Goal: Information Seeking & Learning: Learn about a topic

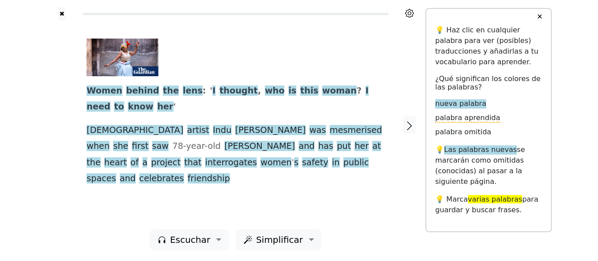
click at [354, 202] on div "Women behind the lens : ' I thought , who is this woman ? I need to know her ' …" at bounding box center [236, 125] width 317 height 209
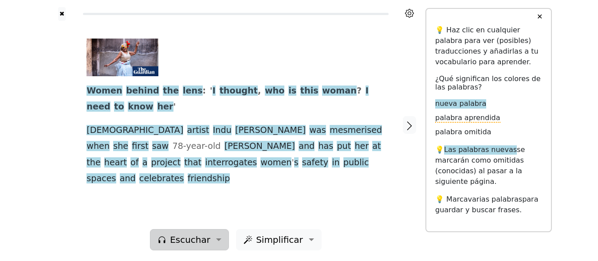
click at [203, 237] on span "Escuchar" at bounding box center [190, 240] width 40 height 13
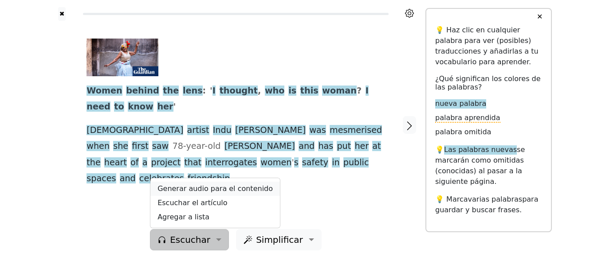
click at [206, 185] on link "Generar audio para el contenido" at bounding box center [215, 189] width 130 height 14
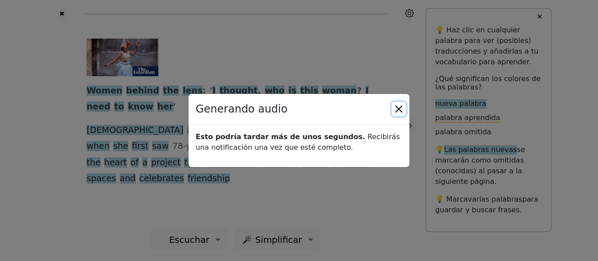
click at [397, 111] on button "Close" at bounding box center [399, 109] width 14 height 14
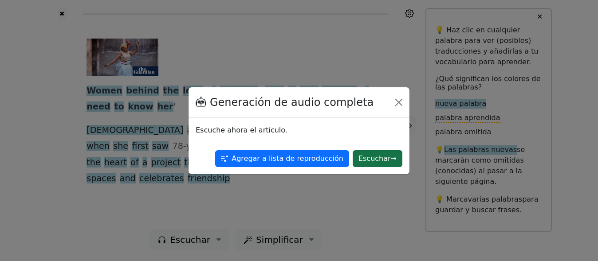
click at [386, 158] on button "Escuchar →" at bounding box center [378, 158] width 50 height 17
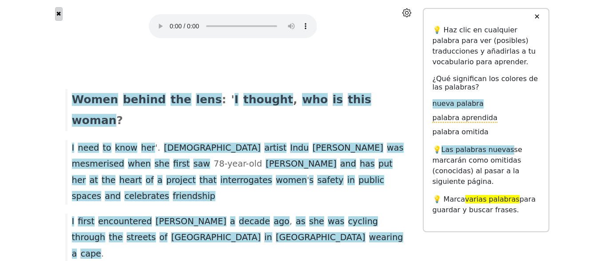
click at [55, 16] on button "✖" at bounding box center [59, 14] width 8 height 14
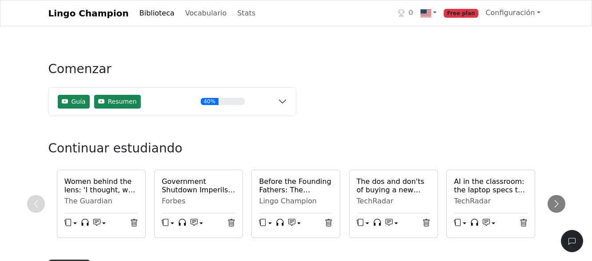
click at [204, 190] on h6 "Government Shutdown Imperils Extension Of Obamacare Subsidies, Healthcare Affor…" at bounding box center [199, 186] width 74 height 17
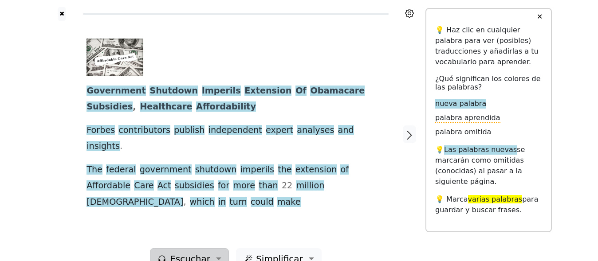
click at [192, 253] on span "Escuchar" at bounding box center [190, 259] width 40 height 13
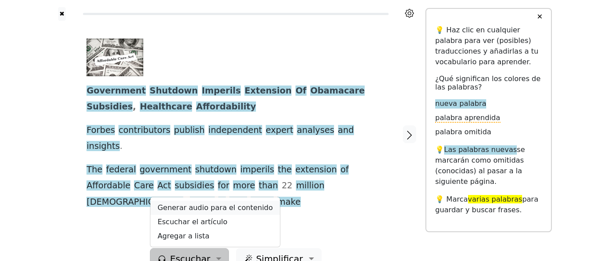
click at [199, 201] on link "Generar audio para el contenido" at bounding box center [215, 208] width 130 height 14
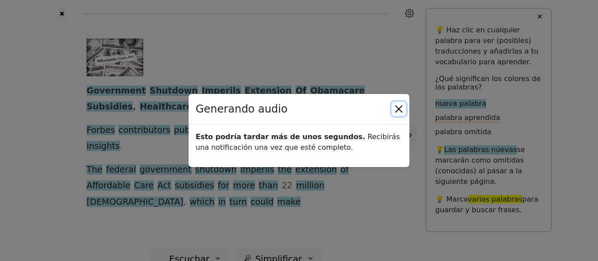
click at [399, 105] on button "Close" at bounding box center [399, 109] width 14 height 14
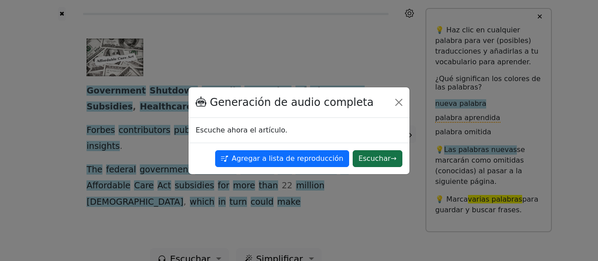
click at [369, 162] on button "Escuchar →" at bounding box center [378, 158] width 50 height 17
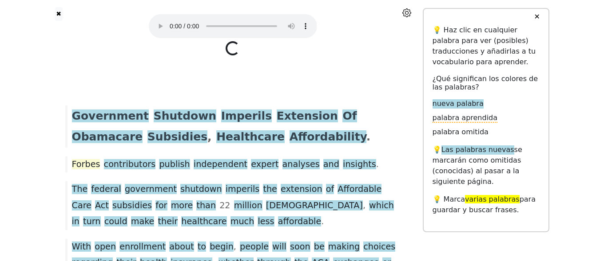
click at [83, 164] on span "Forbes" at bounding box center [86, 164] width 28 height 11
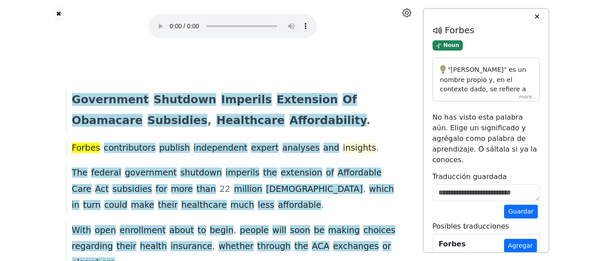
click at [343, 148] on span "insights" at bounding box center [359, 148] width 33 height 11
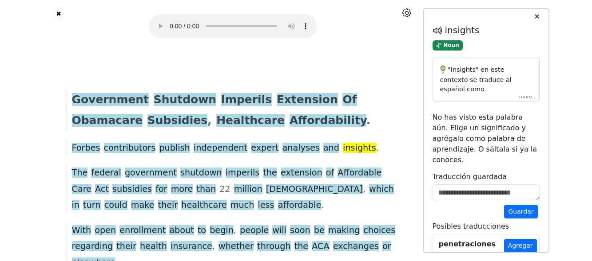
click at [526, 97] on div ""Insights" en este contexto se traduce al español como "percepciones" o "criter…" at bounding box center [485, 80] width 107 height 44
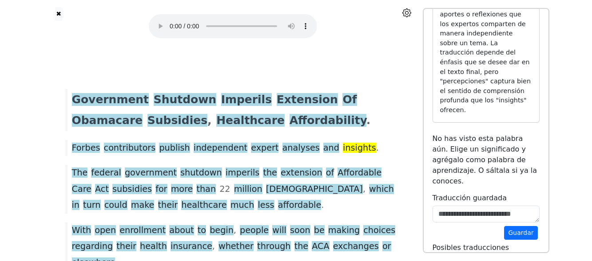
scroll to position [178, 0]
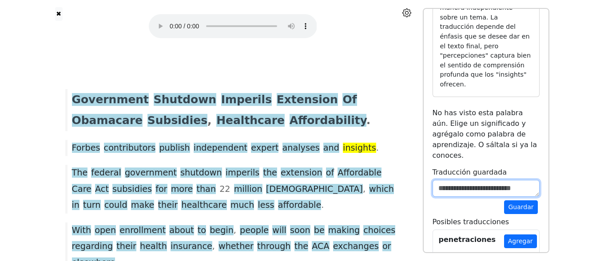
click at [467, 180] on textarea at bounding box center [485, 188] width 107 height 17
type textarea "**********"
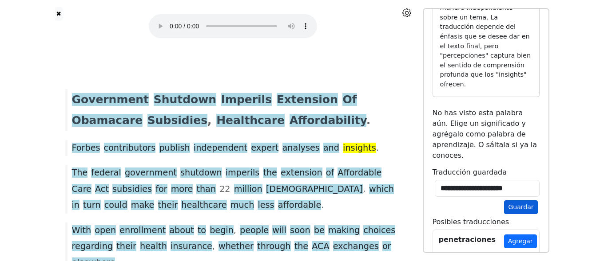
click at [517, 201] on button "Guardar" at bounding box center [520, 208] width 33 height 14
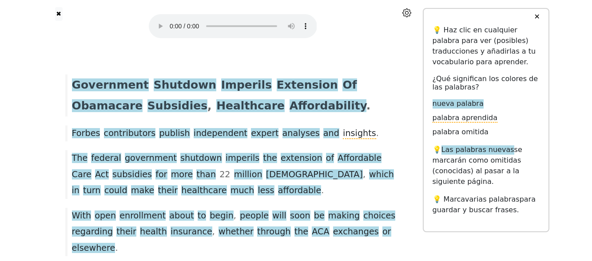
scroll to position [0, 0]
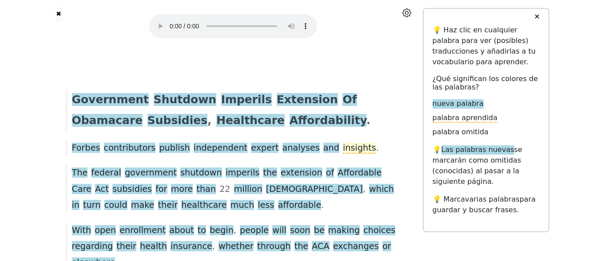
click at [343, 152] on span "insights" at bounding box center [359, 148] width 33 height 11
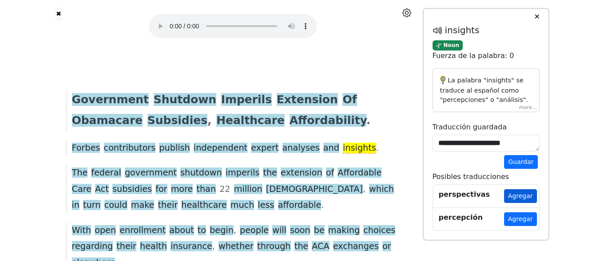
click at [523, 198] on button "Agregar" at bounding box center [520, 197] width 33 height 14
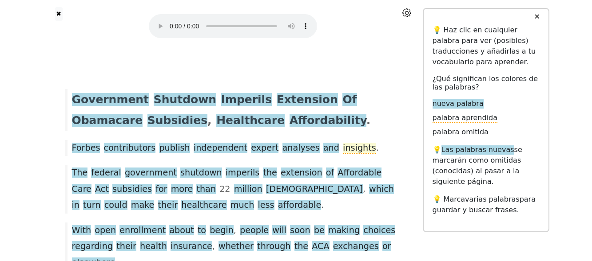
click at [343, 145] on span "insights" at bounding box center [359, 148] width 33 height 11
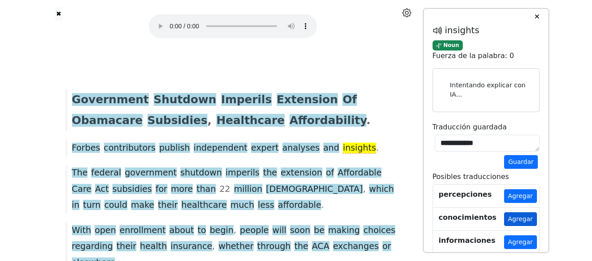
click at [520, 220] on button "Agregar" at bounding box center [520, 220] width 33 height 14
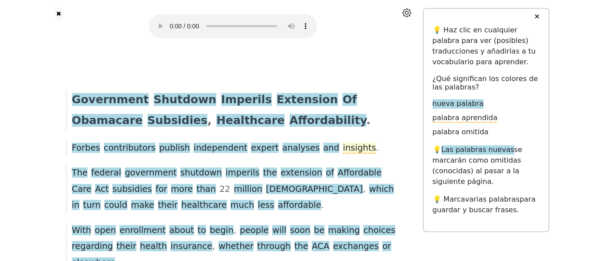
click at [343, 146] on span "insights" at bounding box center [359, 148] width 33 height 11
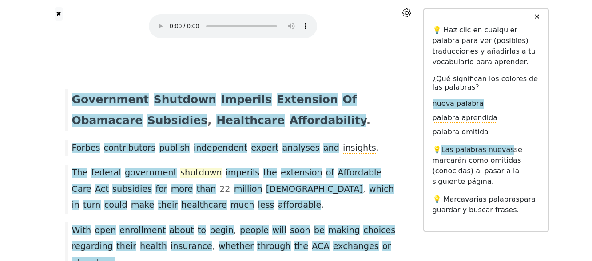
click at [180, 170] on span "shutdown" at bounding box center [201, 173] width 42 height 11
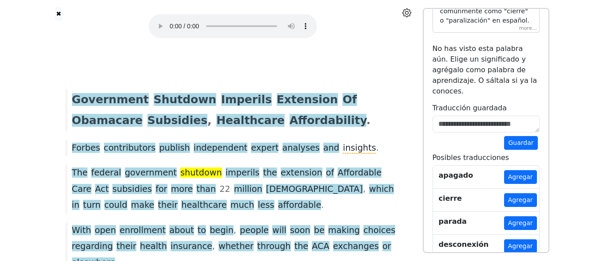
scroll to position [89, 0]
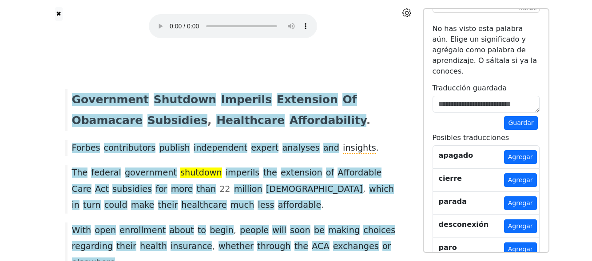
click at [519, 174] on button "Agregar" at bounding box center [520, 181] width 33 height 14
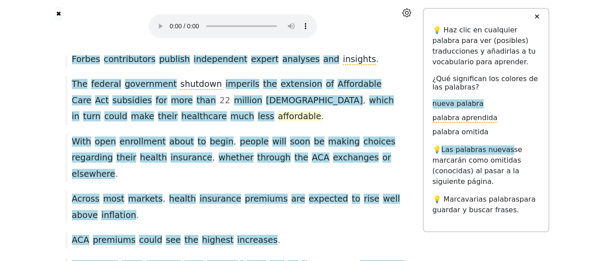
click at [278, 118] on span "affordable" at bounding box center [300, 116] width 44 height 11
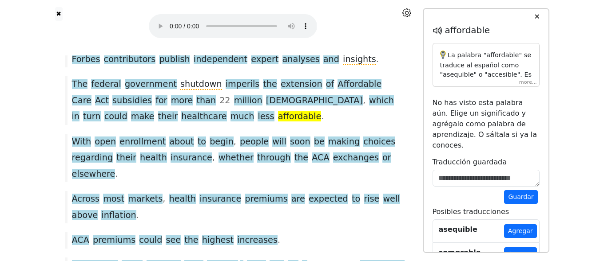
click at [520, 79] on div "La palabra "affordable" se traduce al español como "asequible" o "accesible". E…" at bounding box center [485, 65] width 107 height 44
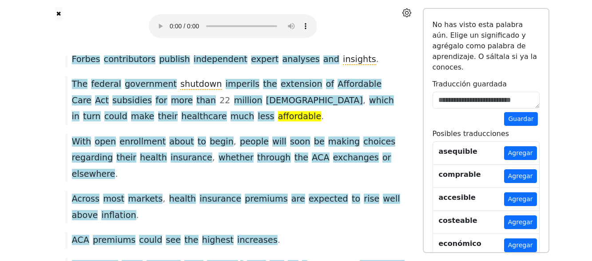
scroll to position [311, 0]
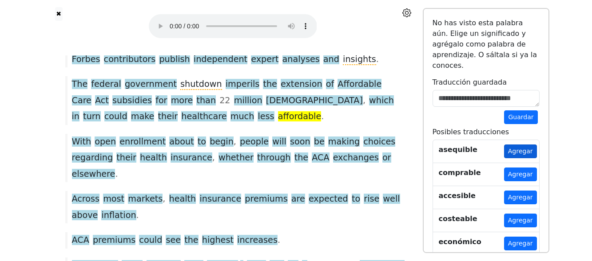
click at [523, 145] on button "Agregar" at bounding box center [520, 152] width 33 height 14
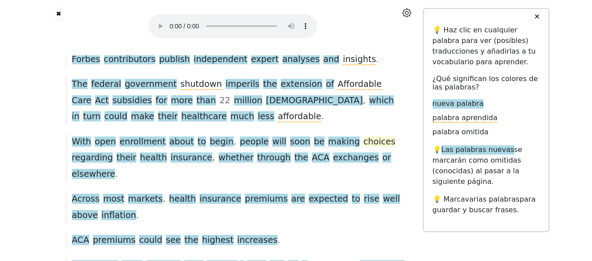
click at [363, 140] on span "choices" at bounding box center [379, 142] width 32 height 11
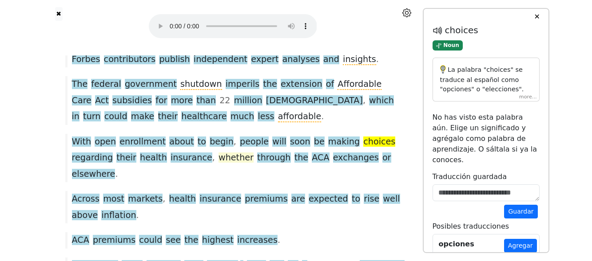
click at [218, 158] on span "whether" at bounding box center [235, 158] width 35 height 11
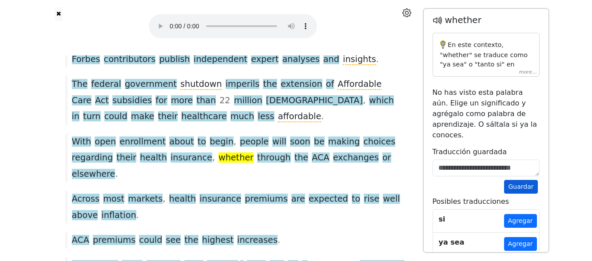
scroll to position [12, 0]
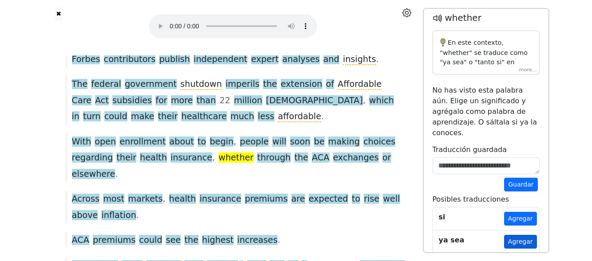
click at [527, 235] on button "Agregar" at bounding box center [520, 242] width 33 height 14
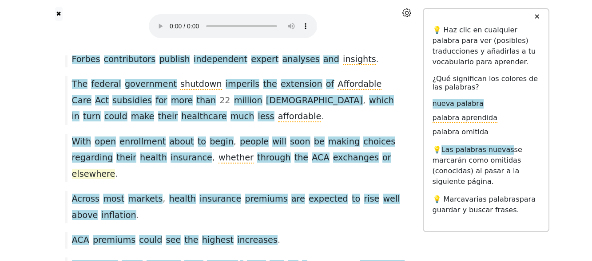
click at [115, 169] on span "elsewhere" at bounding box center [94, 174] width 44 height 11
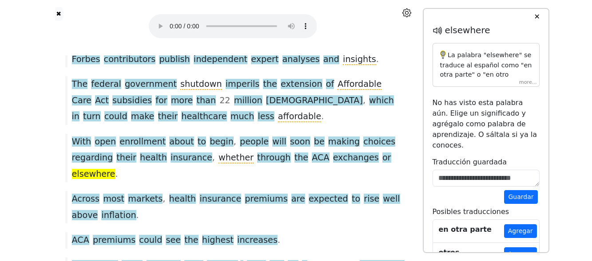
click at [525, 83] on div "La palabra "elsewhere" se traduce al español como "en otra parte" o "en otro lu…" at bounding box center [485, 65] width 107 height 44
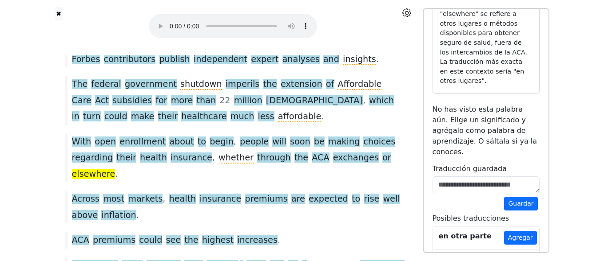
scroll to position [142, 0]
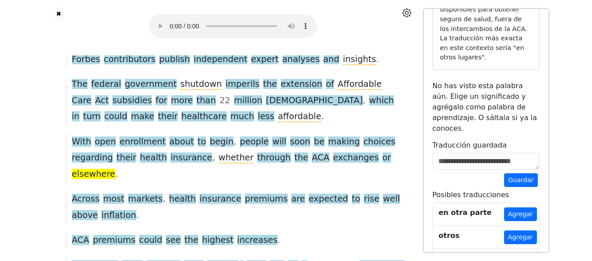
click at [524, 254] on button "Agregar" at bounding box center [520, 261] width 33 height 14
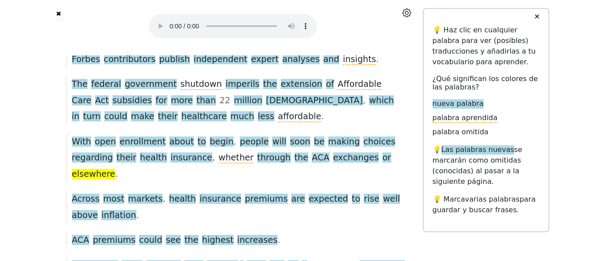
scroll to position [0, 0]
click at [364, 194] on span "rise" at bounding box center [372, 199] width 16 height 11
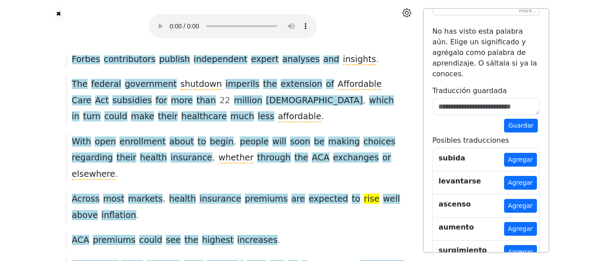
scroll to position [89, 0]
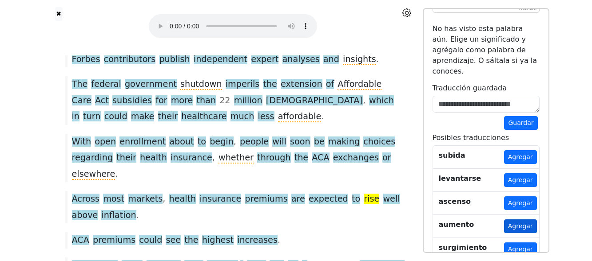
click at [529, 220] on button "Agregar" at bounding box center [520, 227] width 33 height 14
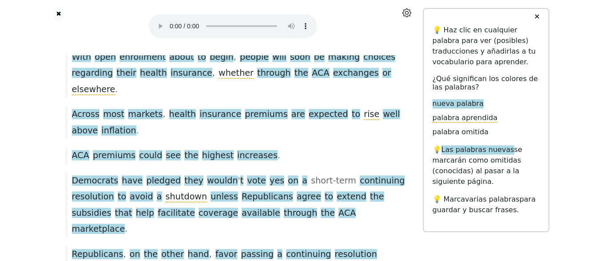
scroll to position [178, 0]
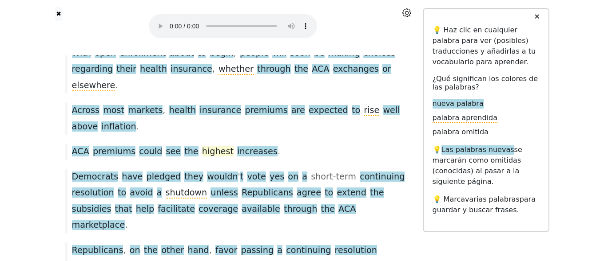
click at [202, 147] on span "highest" at bounding box center [218, 152] width 32 height 11
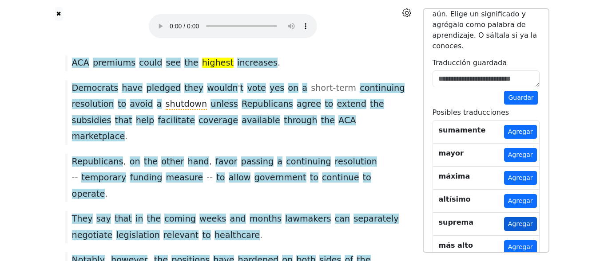
scroll to position [105, 0]
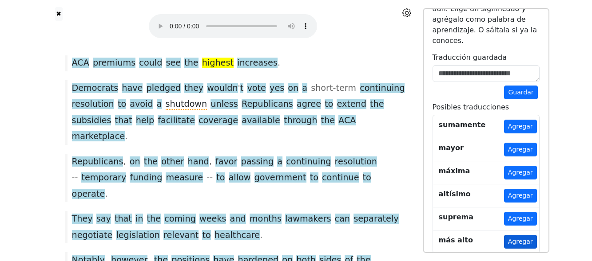
click at [519, 235] on button "Agregar" at bounding box center [520, 242] width 33 height 14
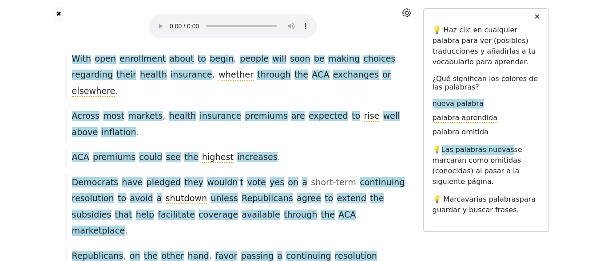
scroll to position [222, 0]
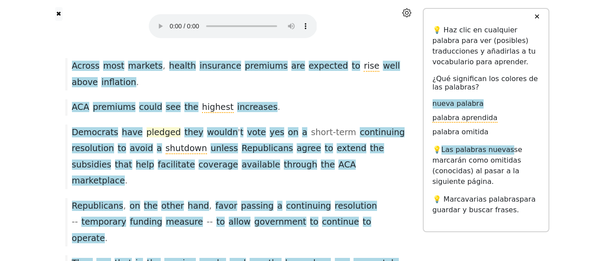
click at [147, 127] on span "pledged" at bounding box center [164, 132] width 35 height 11
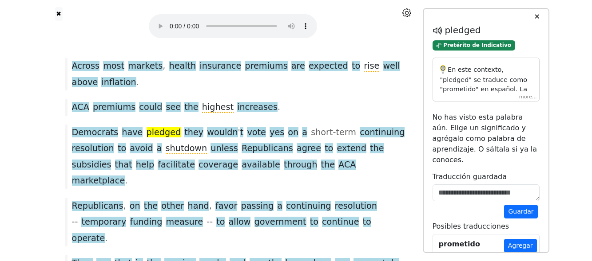
click at [522, 99] on div "En este contexto, "pledged" se traduce como "prometido" en español. La palabra …" at bounding box center [485, 80] width 107 height 44
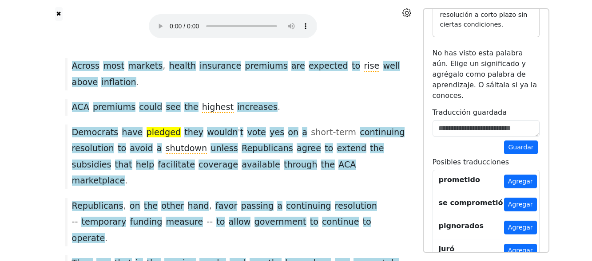
scroll to position [317, 0]
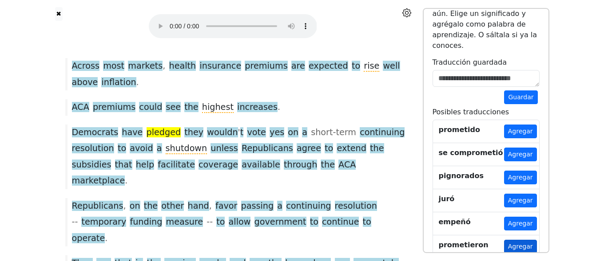
click at [527, 240] on button "Agregar" at bounding box center [520, 247] width 33 height 14
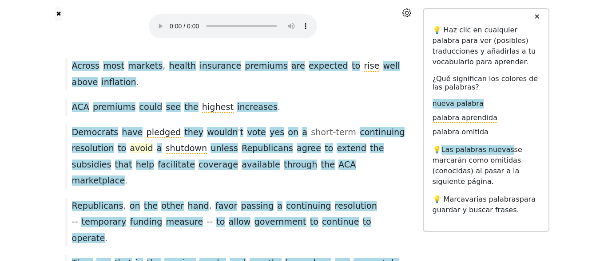
click at [131, 143] on span "avoid" at bounding box center [141, 148] width 23 height 11
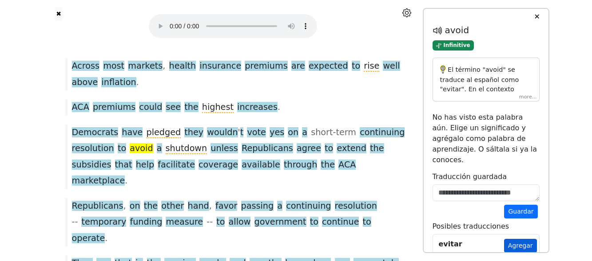
click at [531, 241] on button "Agregar" at bounding box center [520, 246] width 33 height 14
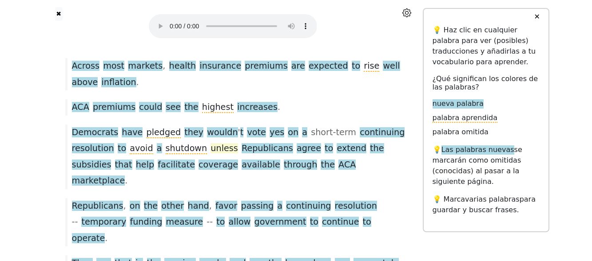
click at [210, 143] on span "unless" at bounding box center [223, 148] width 27 height 11
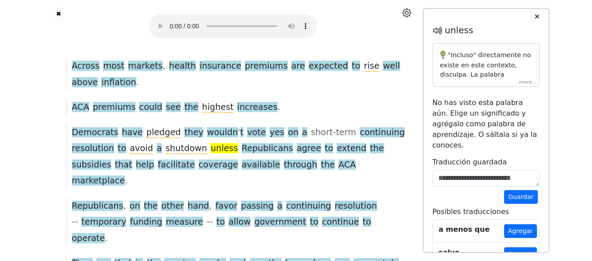
scroll to position [266, 0]
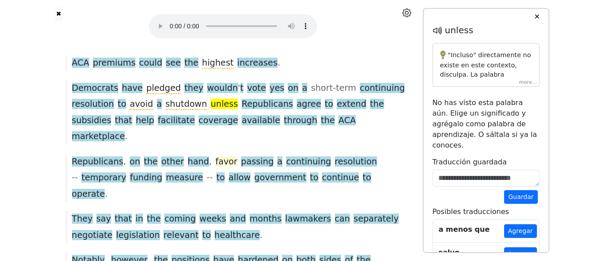
click at [215, 157] on span "favor" at bounding box center [226, 162] width 22 height 11
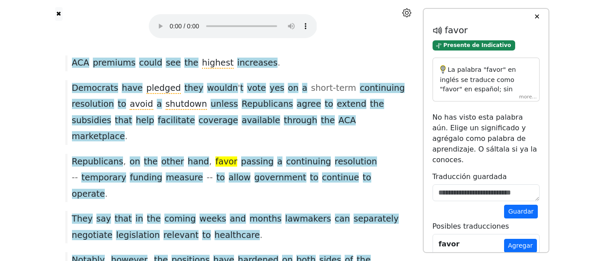
click at [531, 99] on div "La palabra "favor" en inglés se traduce como "favor" en español; sin embargo, e…" at bounding box center [485, 80] width 107 height 44
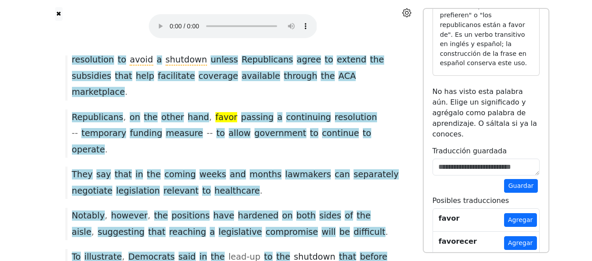
scroll to position [209, 0]
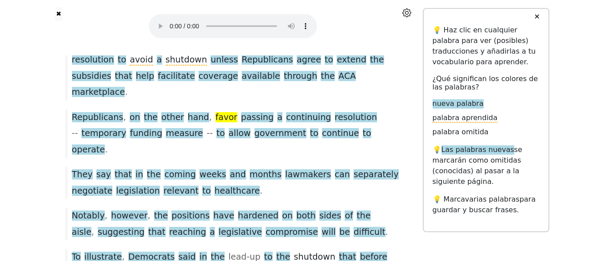
scroll to position [0, 0]
click at [166, 128] on span "measure" at bounding box center [184, 133] width 37 height 11
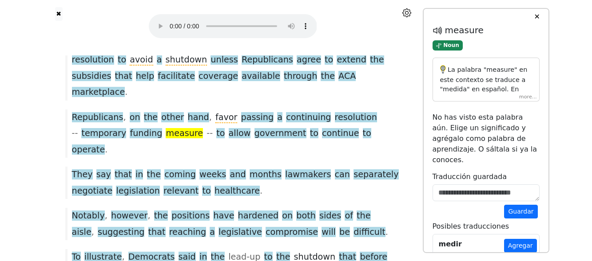
click at [522, 97] on div "La palabra "measure" en este contexto se traduce a "medida" en español. En este…" at bounding box center [485, 80] width 107 height 44
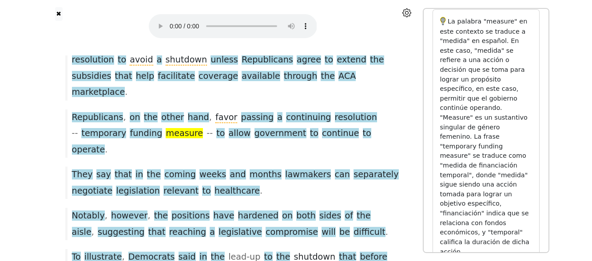
scroll to position [44, 0]
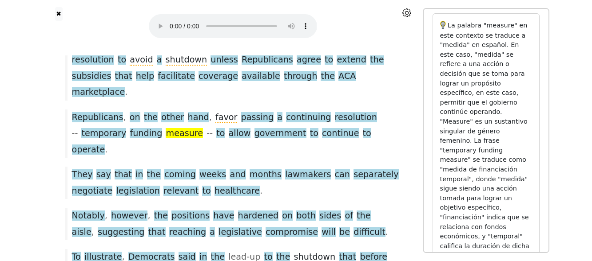
click at [494, 141] on p "La palabra "measure" en este contexto se traduce a "medida" en español. En este…" at bounding box center [486, 141] width 92 height 240
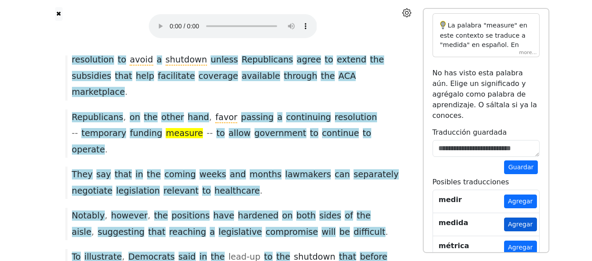
click at [510, 218] on button "Agregar" at bounding box center [520, 225] width 33 height 14
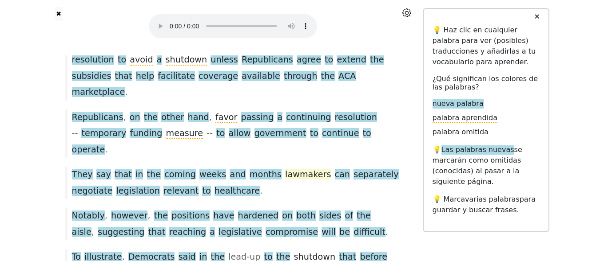
click at [285, 170] on span "lawmakers" at bounding box center [308, 175] width 46 height 11
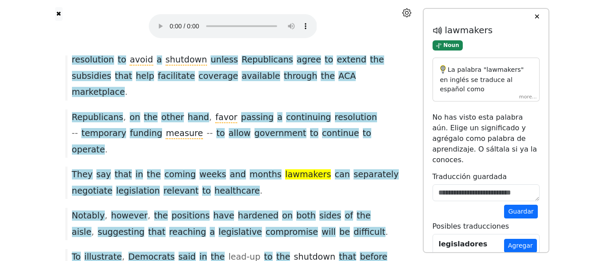
click at [530, 100] on div "La palabra "lawmakers" en inglés se traduce al español como "legisladores". Es …" at bounding box center [485, 80] width 107 height 44
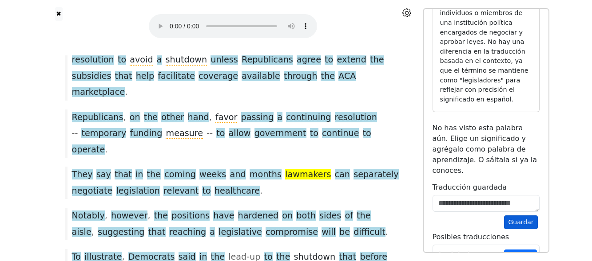
scroll to position [192, 0]
click at [519, 250] on button "Agregar" at bounding box center [520, 257] width 33 height 14
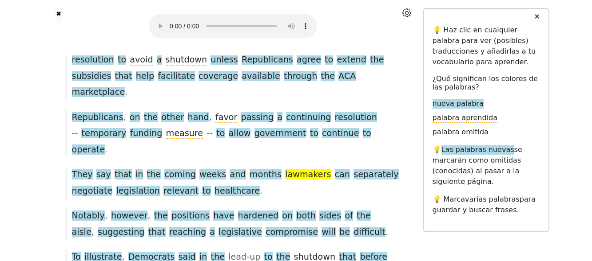
scroll to position [0, 0]
click at [87, 211] on span "Notably" at bounding box center [88, 216] width 33 height 11
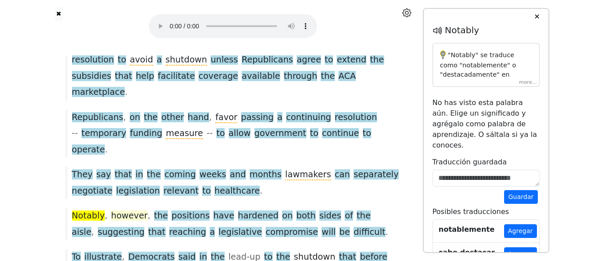
click at [129, 211] on span "however" at bounding box center [129, 216] width 36 height 11
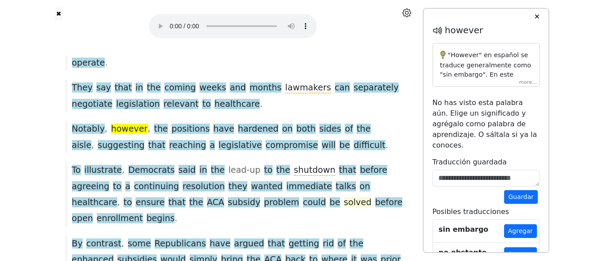
scroll to position [400, 0]
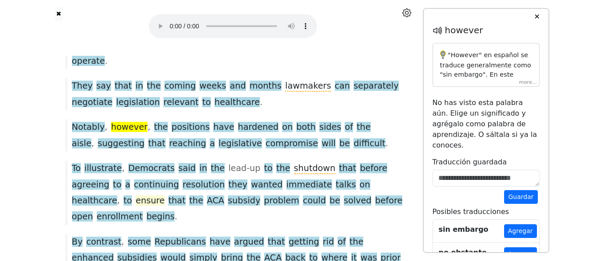
click at [164, 196] on span "ensure" at bounding box center [149, 201] width 29 height 11
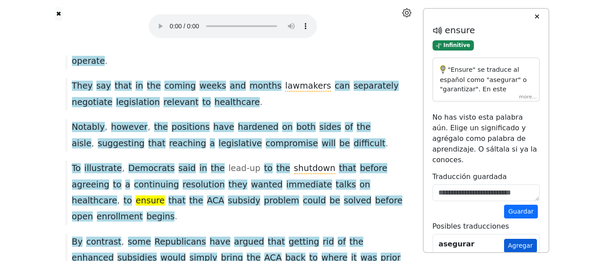
click at [513, 239] on button "Agregar" at bounding box center [520, 246] width 33 height 14
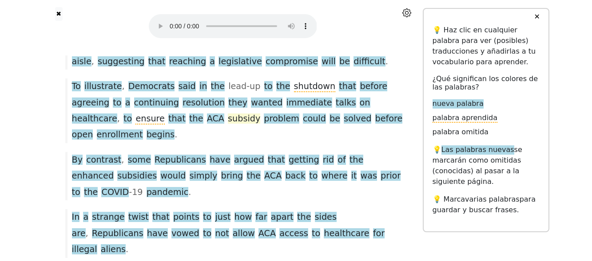
scroll to position [488, 0]
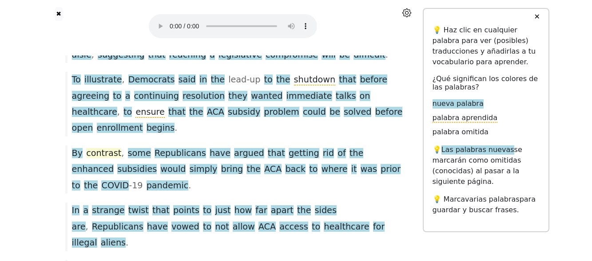
click at [96, 148] on span "contrast" at bounding box center [103, 153] width 35 height 11
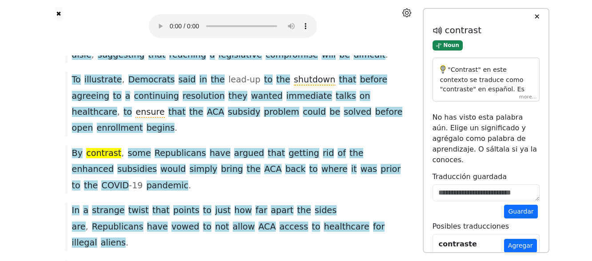
click at [524, 99] on div ""Contrast" en este contexto se traduce como "contraste" en español. Es un susta…" at bounding box center [485, 80] width 107 height 44
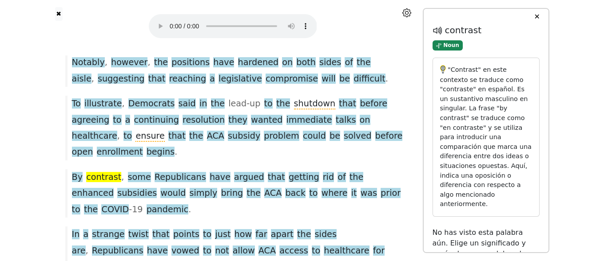
scroll to position [400, 0]
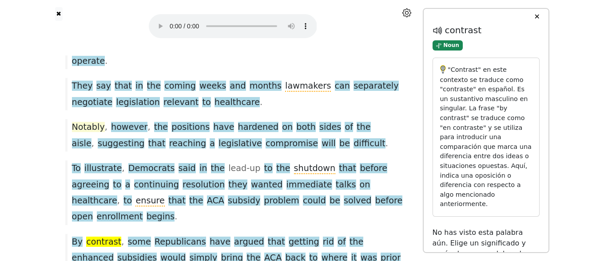
click at [81, 122] on span "Notably" at bounding box center [88, 127] width 33 height 11
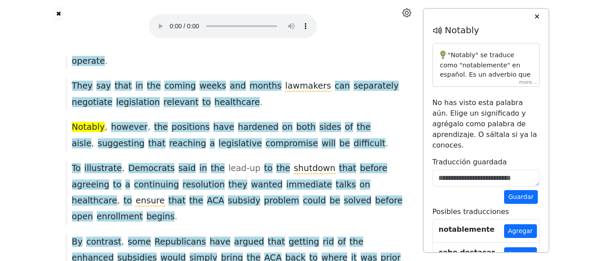
click at [527, 82] on div ""Notably" se traduce como "notablemente" en español. Es un adverbio que se util…" at bounding box center [485, 65] width 107 height 44
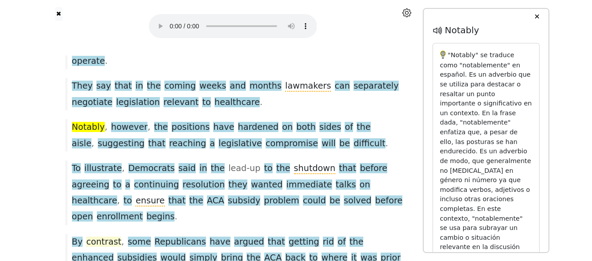
click at [99, 237] on span "contrast" at bounding box center [103, 242] width 35 height 11
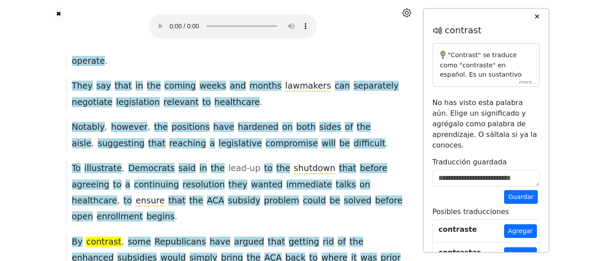
click at [532, 83] on div ""Contrast" se traduce como "contraste" en español. Es un sustantivo masculino s…" at bounding box center [485, 65] width 107 height 44
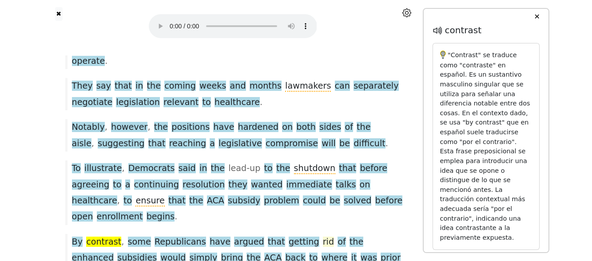
click at [323, 237] on span "rid" at bounding box center [328, 242] width 11 height 11
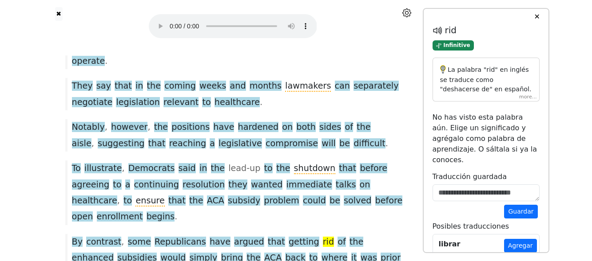
click at [523, 99] on div "La palabra "rid" en inglés se traduce como "deshacerse de" en español. En el co…" at bounding box center [485, 80] width 107 height 44
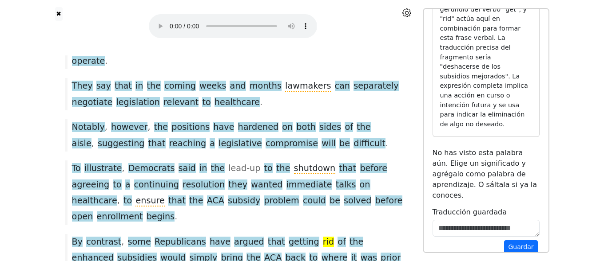
scroll to position [84, 0]
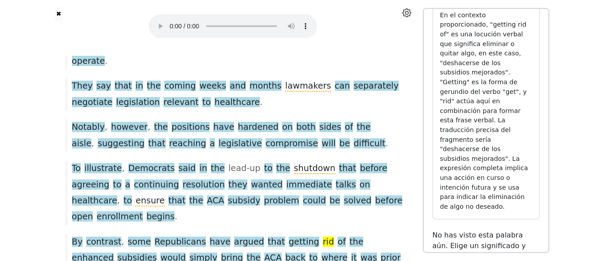
click at [316, 119] on div "Notably , however , the positions have hardened on both sides of the aisle , su…" at bounding box center [233, 135] width 344 height 32
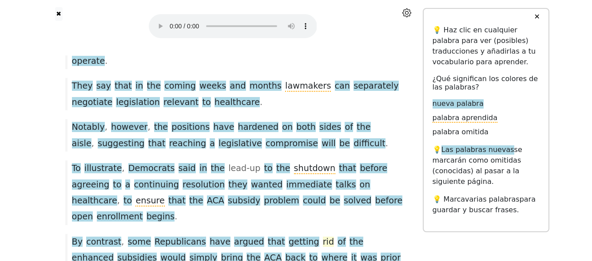
click at [323, 237] on span "rid" at bounding box center [328, 242] width 11 height 11
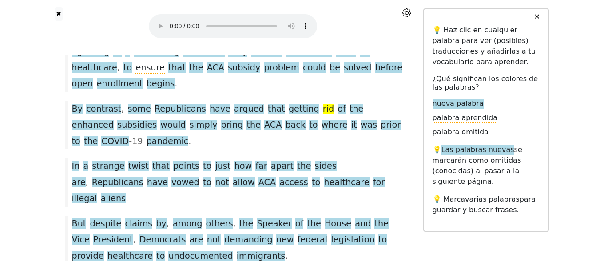
scroll to position [400, 0]
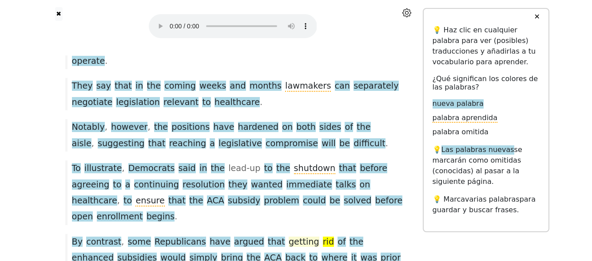
click at [289, 237] on span "getting" at bounding box center [304, 242] width 31 height 11
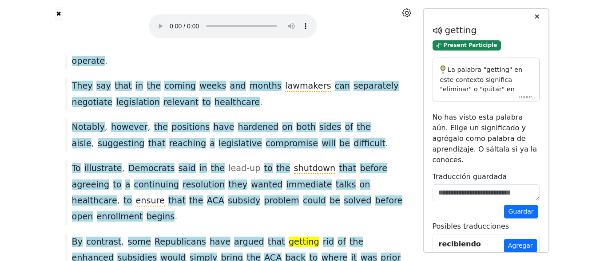
click at [527, 95] on div "La palabra "getting" en este contexto significa "eliminar" o "quitar" en españo…" at bounding box center [485, 80] width 107 height 44
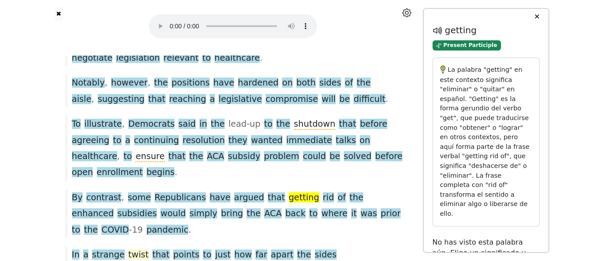
scroll to position [488, 0]
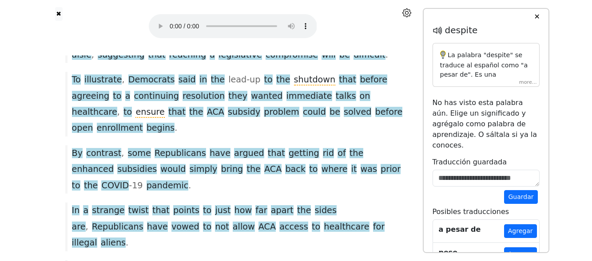
click at [526, 82] on div "La palabra "despite" se traduce al español como "a pesar de". Es una preposició…" at bounding box center [485, 65] width 107 height 44
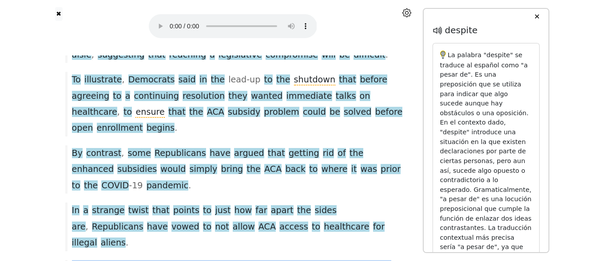
drag, startPoint x: 201, startPoint y: 205, endPoint x: 62, endPoint y: 161, distance: 145.9
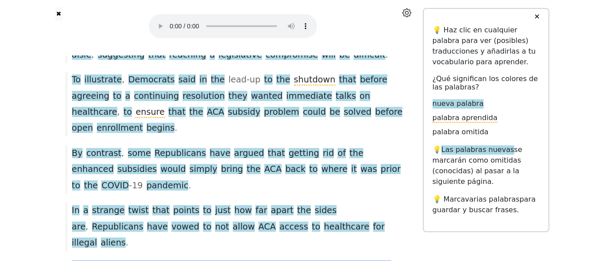
drag, startPoint x: 203, startPoint y: 203, endPoint x: 61, endPoint y: 181, distance: 144.2
drag, startPoint x: 197, startPoint y: 205, endPoint x: 68, endPoint y: 162, distance: 136.2
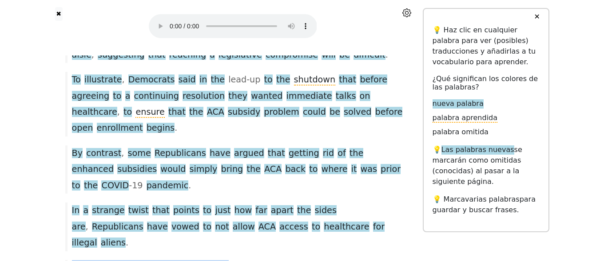
drag, startPoint x: 73, startPoint y: 170, endPoint x: 210, endPoint y: 167, distance: 137.7
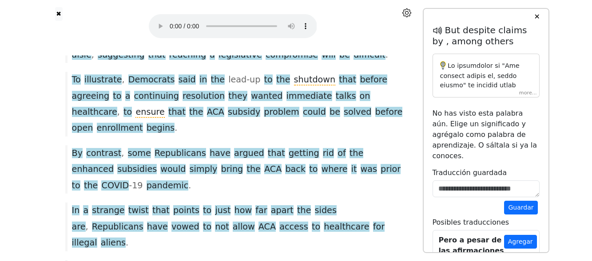
click at [525, 94] on div at bounding box center [485, 76] width 107 height 44
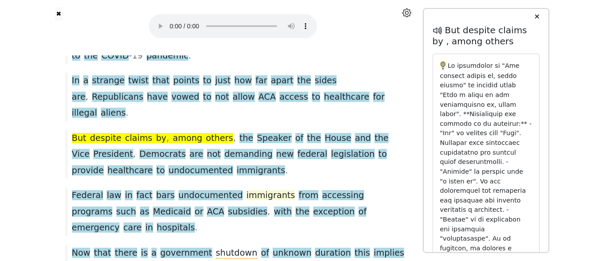
scroll to position [622, 0]
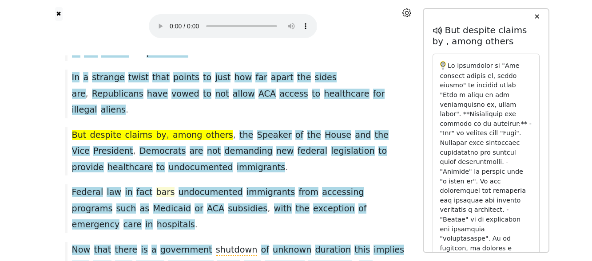
click at [156, 187] on span "bars" at bounding box center [165, 192] width 19 height 11
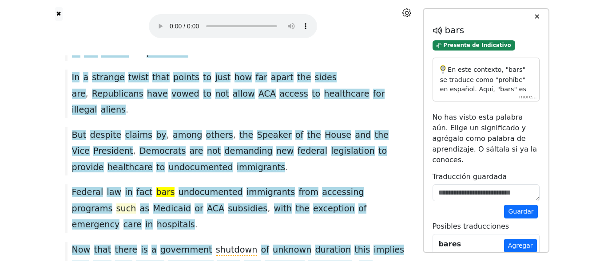
click at [136, 204] on span "such" at bounding box center [126, 209] width 20 height 11
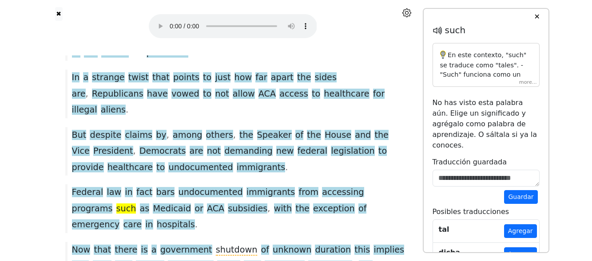
click at [525, 87] on div "En este contexto, "such" se traduce como "tales". - "Such" funciona como un adj…" at bounding box center [485, 65] width 107 height 44
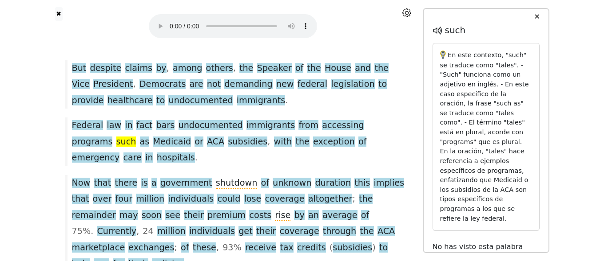
scroll to position [710, 0]
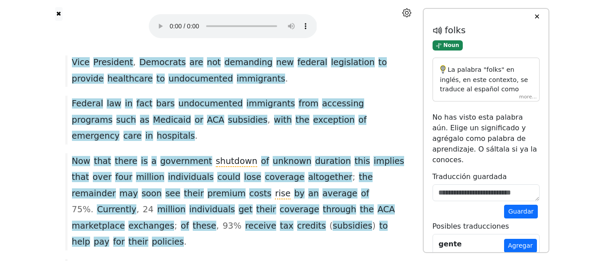
click at [527, 99] on div "La palabra "folks" en inglés, en este contexto, se traduce al español como "per…" at bounding box center [485, 80] width 107 height 44
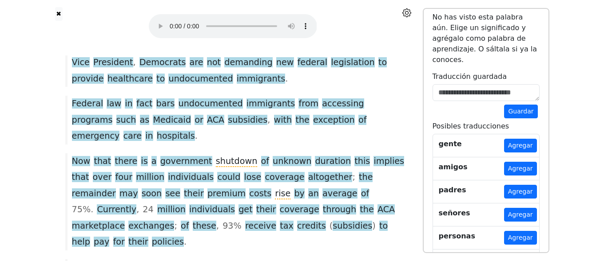
scroll to position [274, 0]
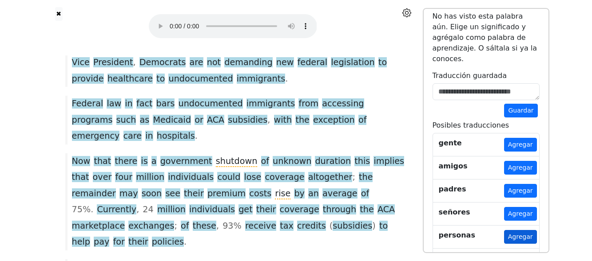
click at [511, 230] on button "Agregar" at bounding box center [520, 237] width 33 height 14
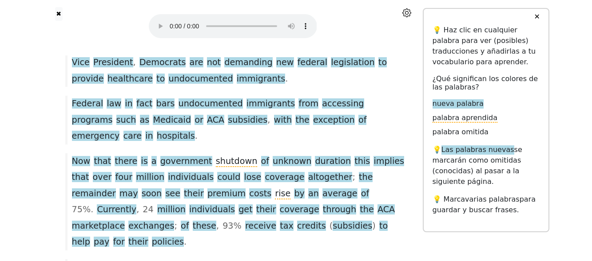
scroll to position [0, 0]
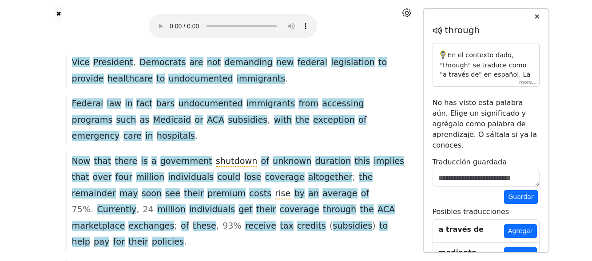
click at [523, 82] on div "En el contexto dado, "through" se traduce como "a través de" en español. La pal…" at bounding box center [485, 65] width 107 height 44
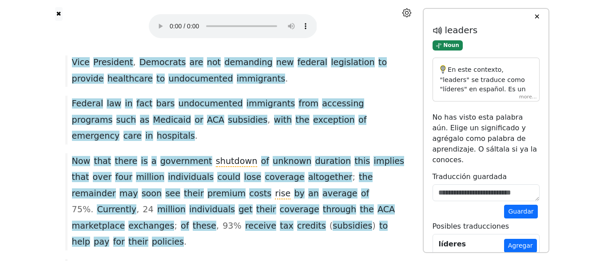
click at [527, 96] on div "En este contexto, "leaders" se traduce como "líderes" en español. Es un sustant…" at bounding box center [485, 80] width 107 height 44
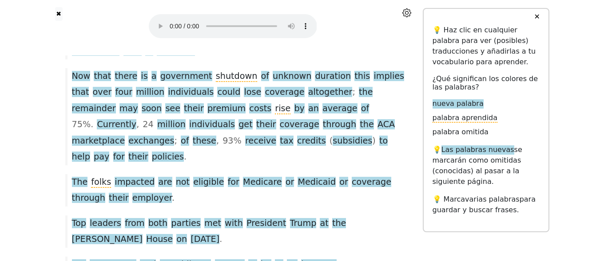
scroll to position [799, 0]
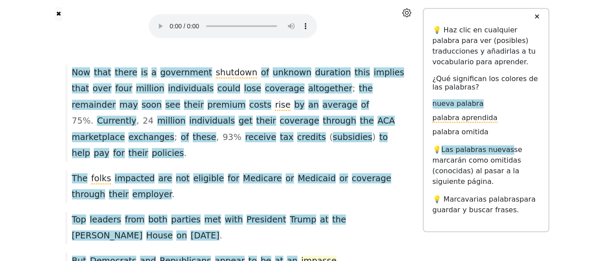
click at [301, 256] on span "impasse" at bounding box center [319, 261] width 36 height 11
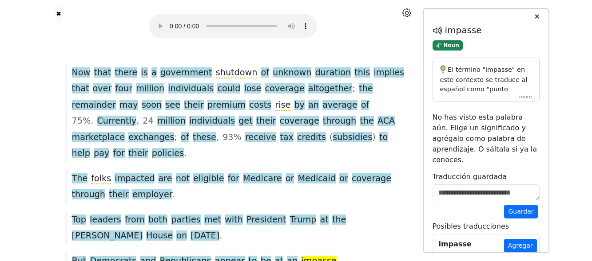
click at [530, 100] on div "El término "impasse" en este contexto se traduce al español como "punto muerto"…" at bounding box center [485, 80] width 107 height 44
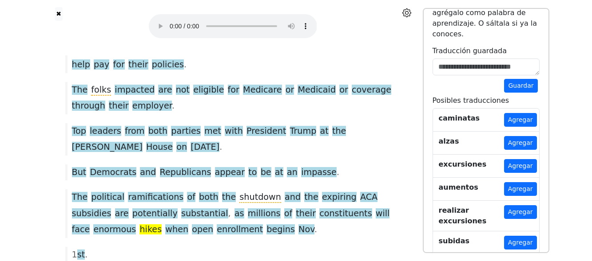
scroll to position [143, 0]
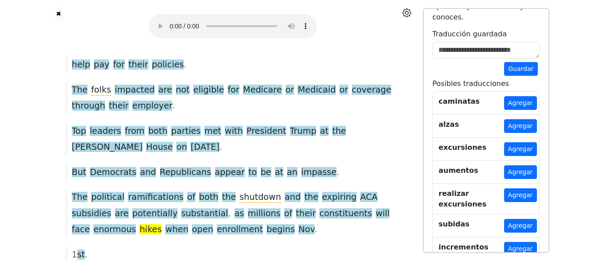
click at [278, 113] on div "Government Shutdown Imperils Extension Of Obamacare Subsidies , Healthcare Affo…" at bounding box center [233, 139] width 362 height 1895
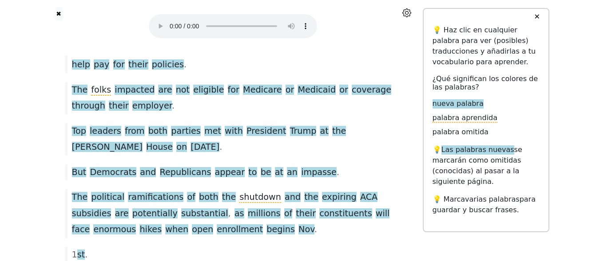
scroll to position [932, 0]
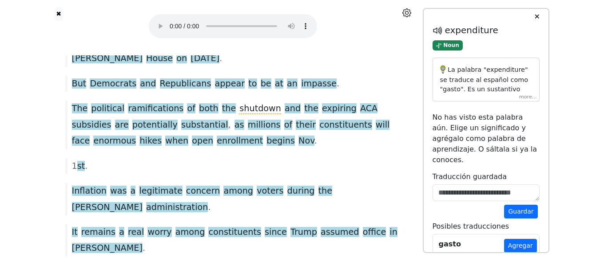
scroll to position [1021, 0]
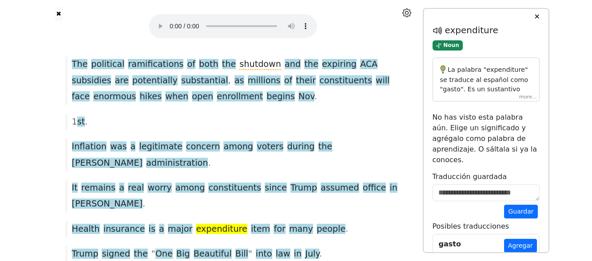
drag, startPoint x: 317, startPoint y: 177, endPoint x: 65, endPoint y: 171, distance: 251.8
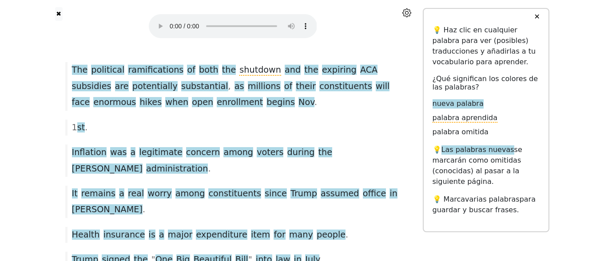
scroll to position [1065, 0]
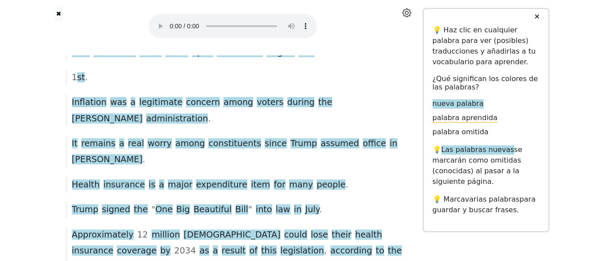
drag, startPoint x: 72, startPoint y: 136, endPoint x: 309, endPoint y: 135, distance: 236.6
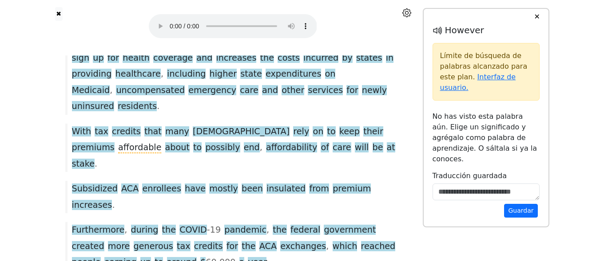
scroll to position [1515, 0]
